Goal: Task Accomplishment & Management: Manage account settings

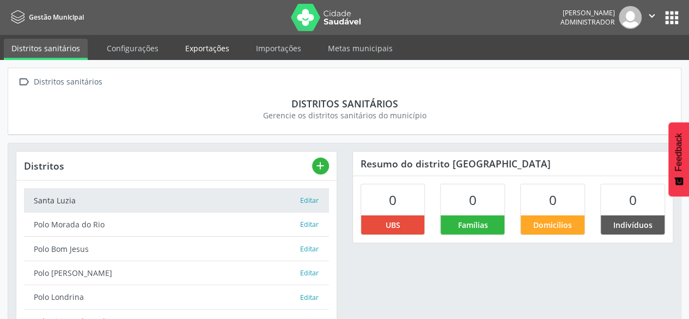
click at [218, 45] on link "Exportações" at bounding box center [207, 48] width 59 height 19
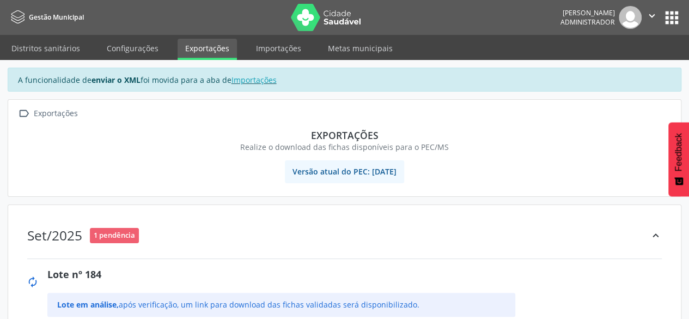
click at [668, 19] on button "apps" at bounding box center [671, 17] width 19 height 19
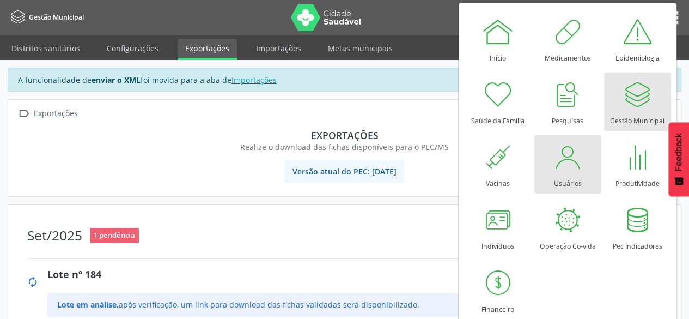
click at [565, 164] on div at bounding box center [567, 157] width 33 height 33
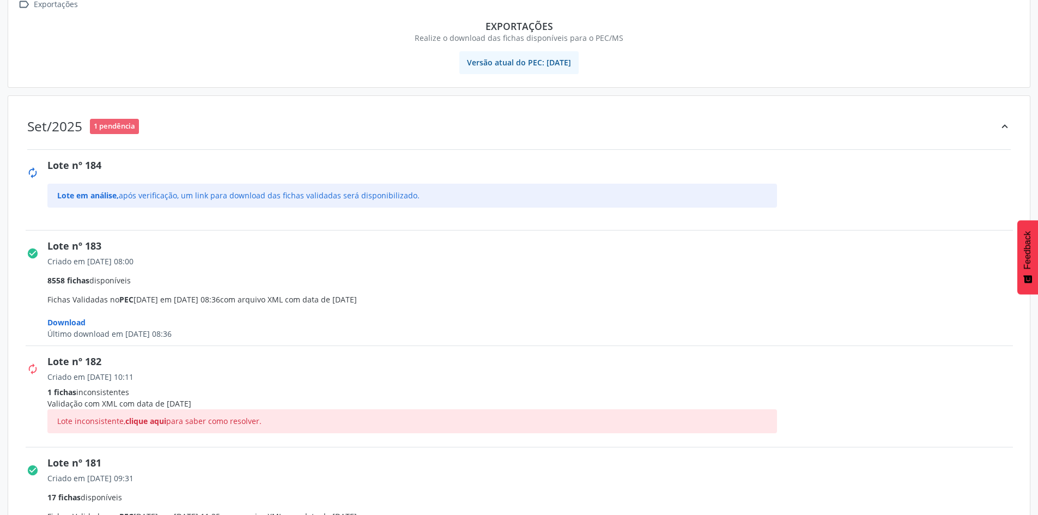
scroll to position [109, 0]
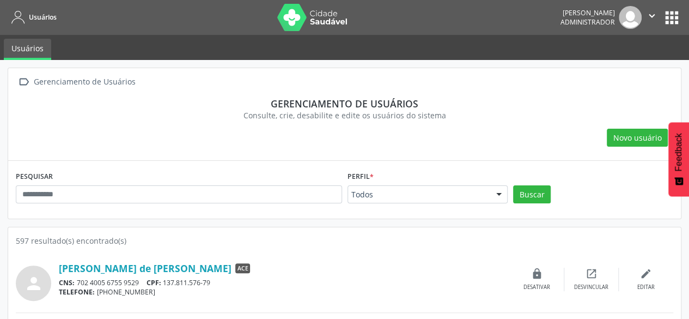
click at [313, 204] on div "PESQUISAR" at bounding box center [179, 189] width 332 height 42
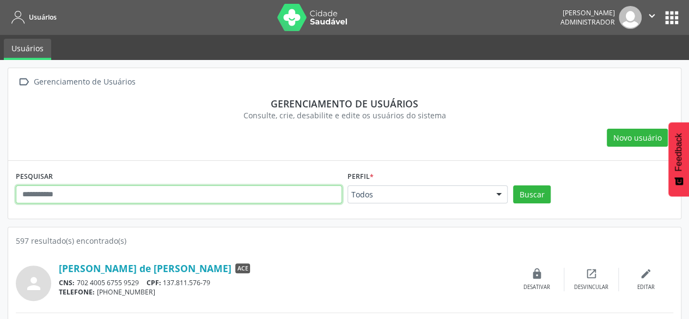
click at [306, 198] on input "text" at bounding box center [179, 194] width 326 height 19
paste input "*******"
type input "*******"
click at [244, 190] on input "text" at bounding box center [179, 194] width 326 height 19
paste input "**********"
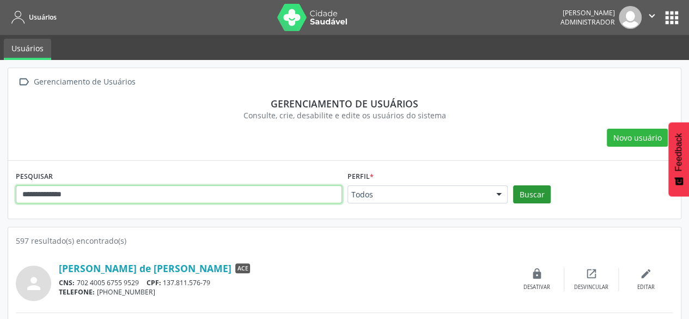
type input "**********"
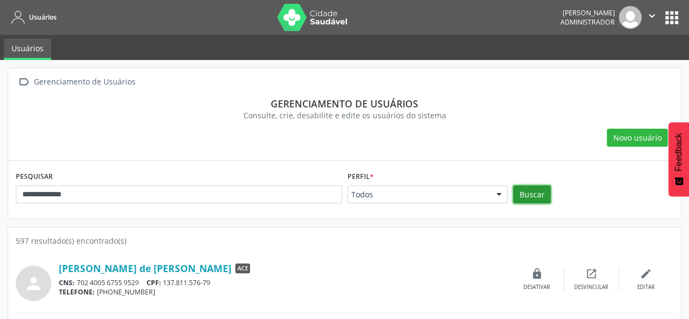
click at [526, 192] on button "Buscar" at bounding box center [532, 194] width 38 height 19
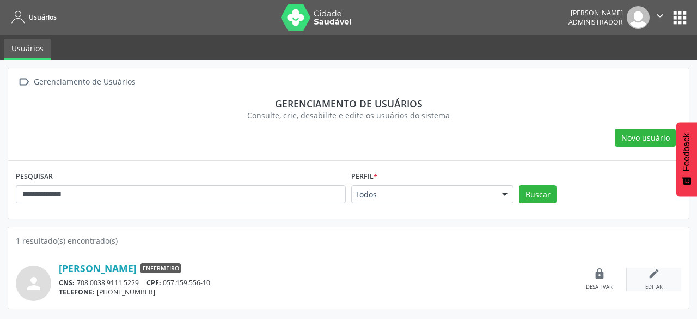
click at [652, 269] on icon "edit" at bounding box center [654, 273] width 12 height 12
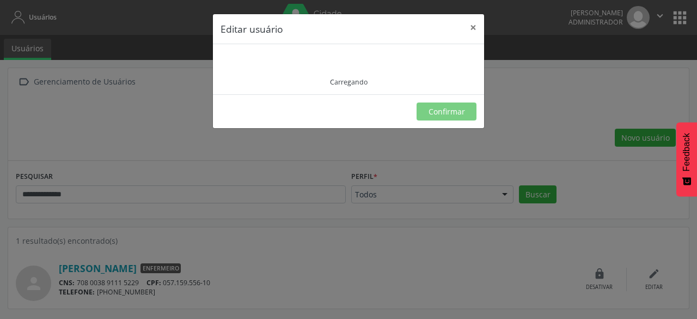
type input "**********"
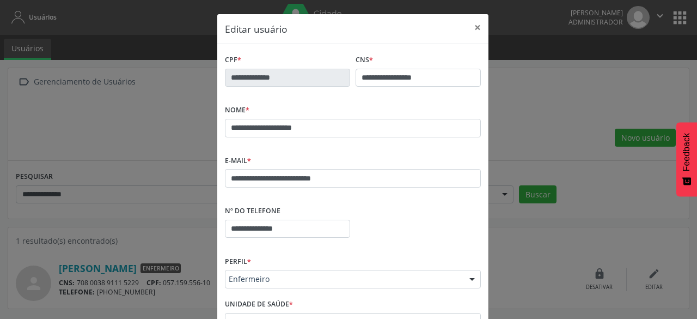
scroll to position [163, 0]
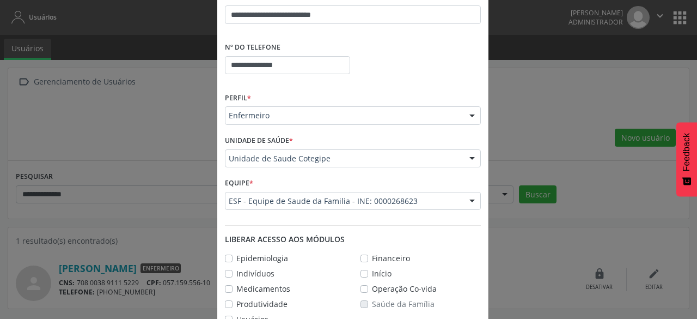
click at [402, 163] on div "Unidade de Saude Cotegipe" at bounding box center [353, 158] width 256 height 19
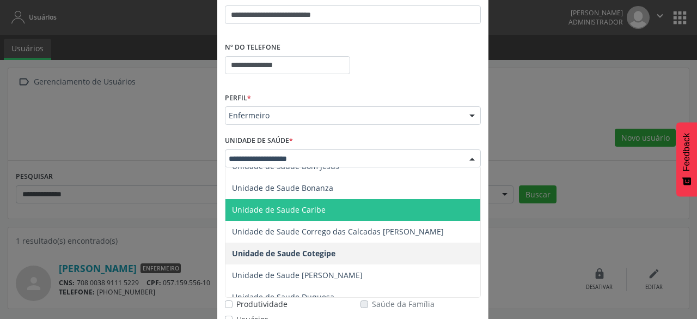
scroll to position [109, 0]
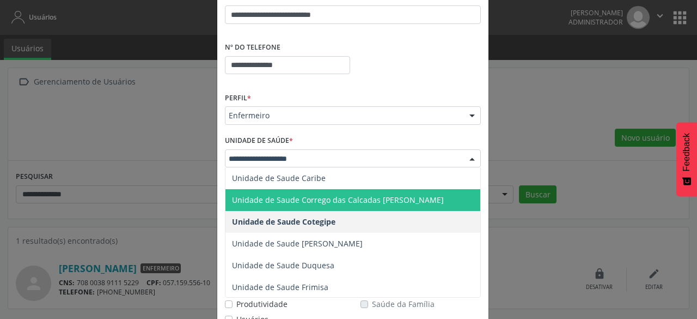
click at [385, 204] on span "Unidade de Saude Corrego das Calcadas Helena Ilario Pinto" at bounding box center [338, 199] width 212 height 10
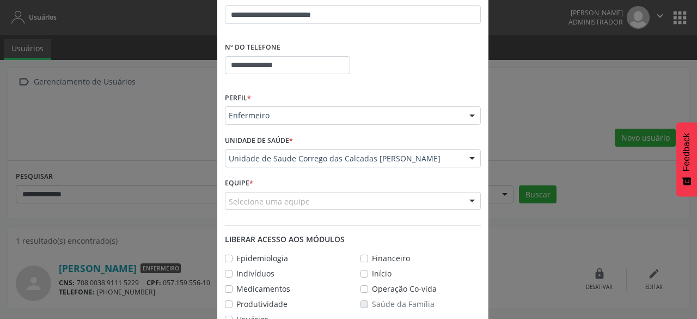
click at [385, 204] on div "Selecione uma equipe" at bounding box center [353, 201] width 256 height 19
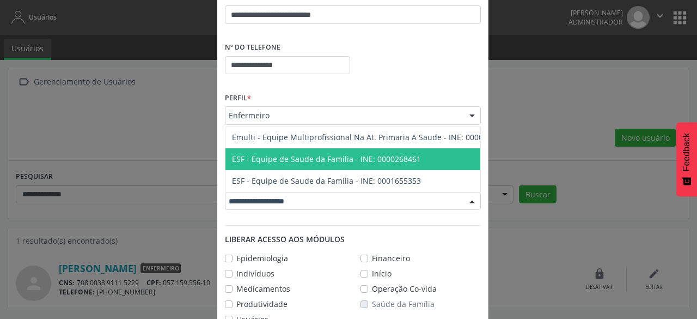
click at [379, 154] on span "ESF - Equipe de Saude da Familia - INE: 0000268461" at bounding box center [326, 159] width 189 height 10
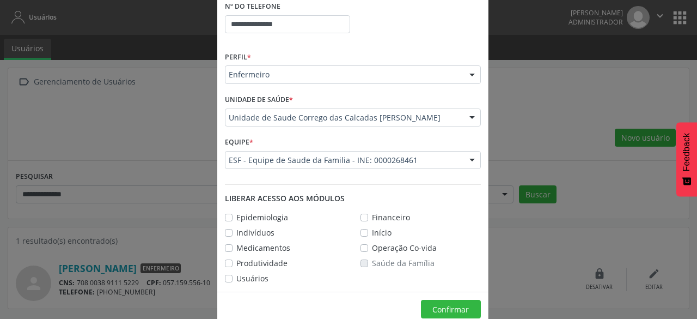
scroll to position [223, 0]
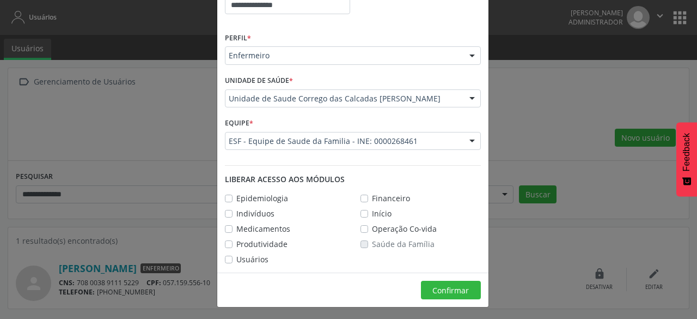
click at [236, 257] on label "Usuários" at bounding box center [252, 258] width 32 height 11
click at [236, 230] on label "Medicamentos" at bounding box center [263, 228] width 54 height 11
click at [236, 198] on label "Epidemiologia" at bounding box center [262, 197] width 52 height 11
click at [236, 232] on label "Medicamentos" at bounding box center [263, 228] width 54 height 11
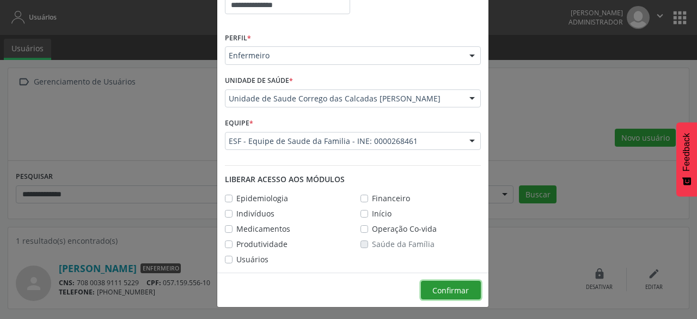
click at [439, 285] on span "Confirmar" at bounding box center [451, 290] width 37 height 10
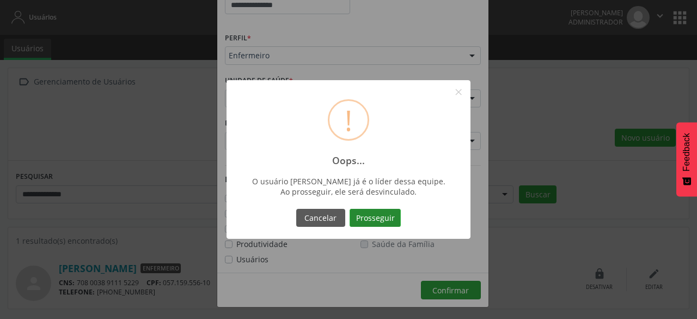
click at [381, 216] on button "Prosseguir" at bounding box center [375, 218] width 51 height 19
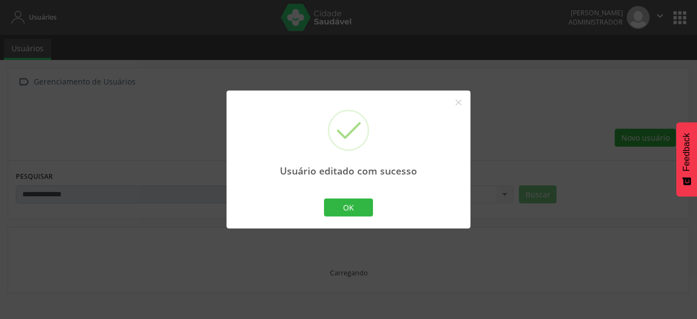
scroll to position [182, 0]
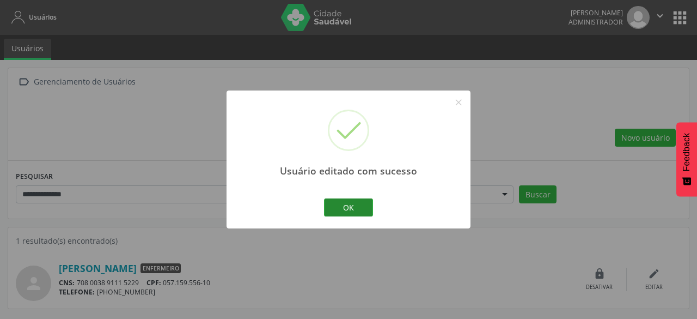
click at [358, 208] on button "OK" at bounding box center [348, 207] width 49 height 19
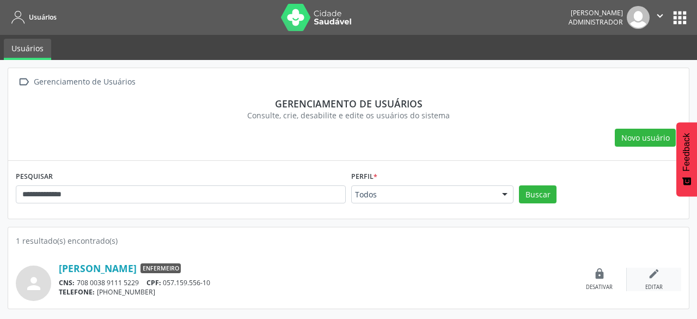
click at [659, 279] on div "edit Editar" at bounding box center [654, 278] width 54 height 23
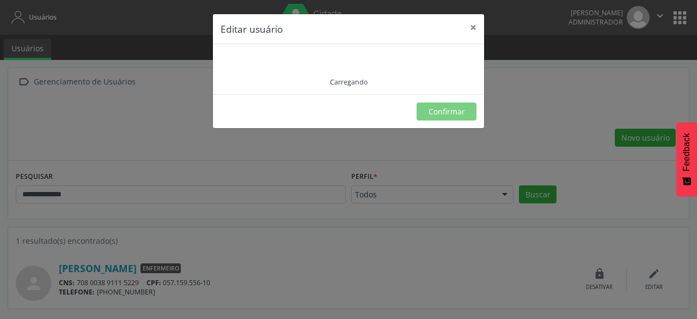
type input "**********"
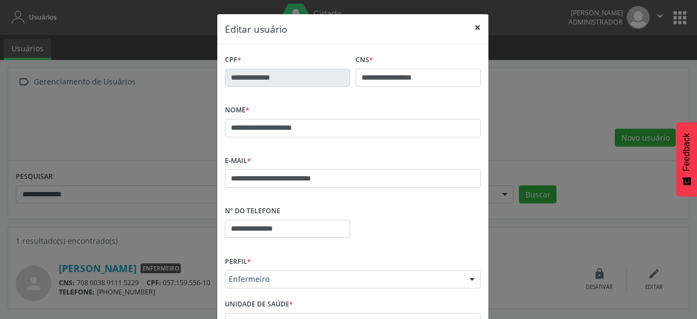
click at [476, 31] on button "×" at bounding box center [478, 27] width 22 height 27
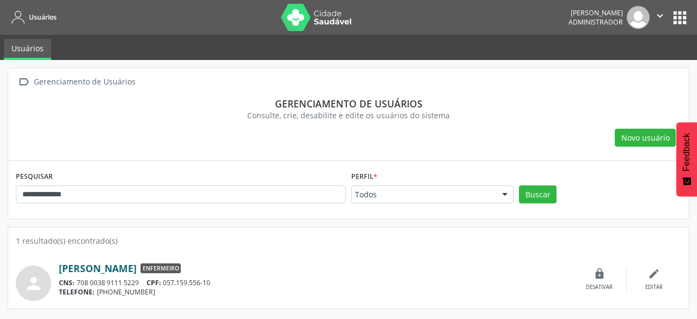
click at [119, 272] on link "Lidiane Pereira Soares" at bounding box center [98, 268] width 78 height 12
